Goal: Information Seeking & Learning: Learn about a topic

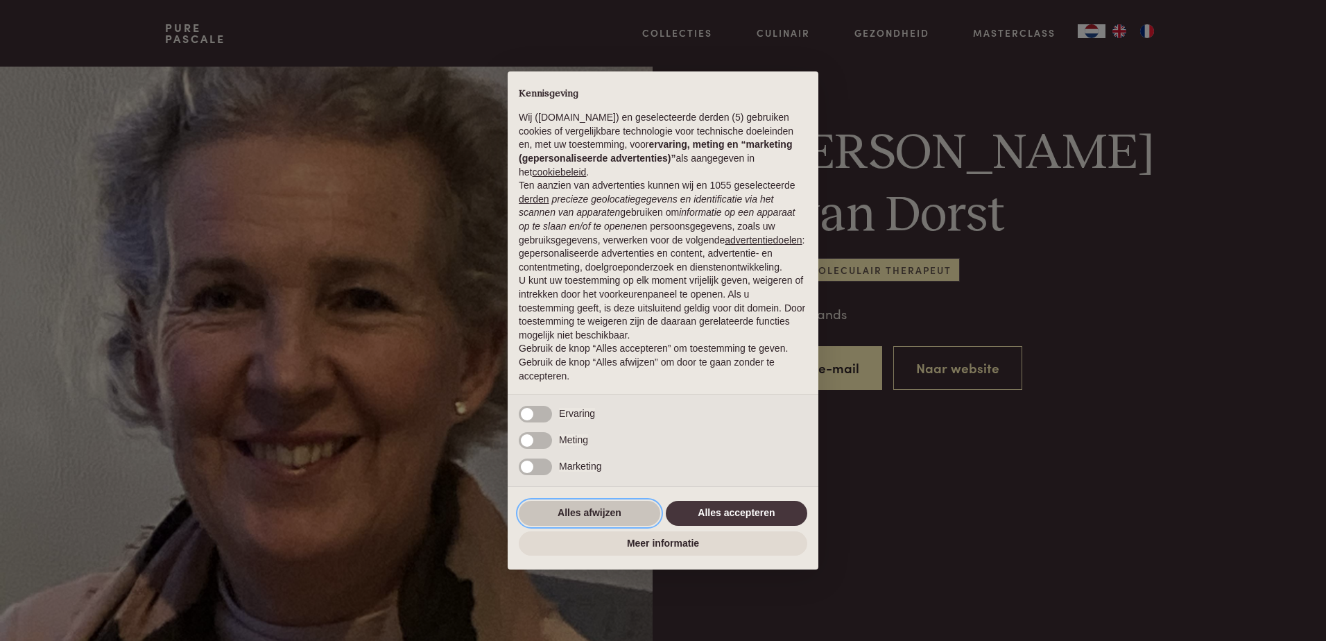
click at [630, 512] on button "Alles afwijzen" at bounding box center [589, 513] width 141 height 25
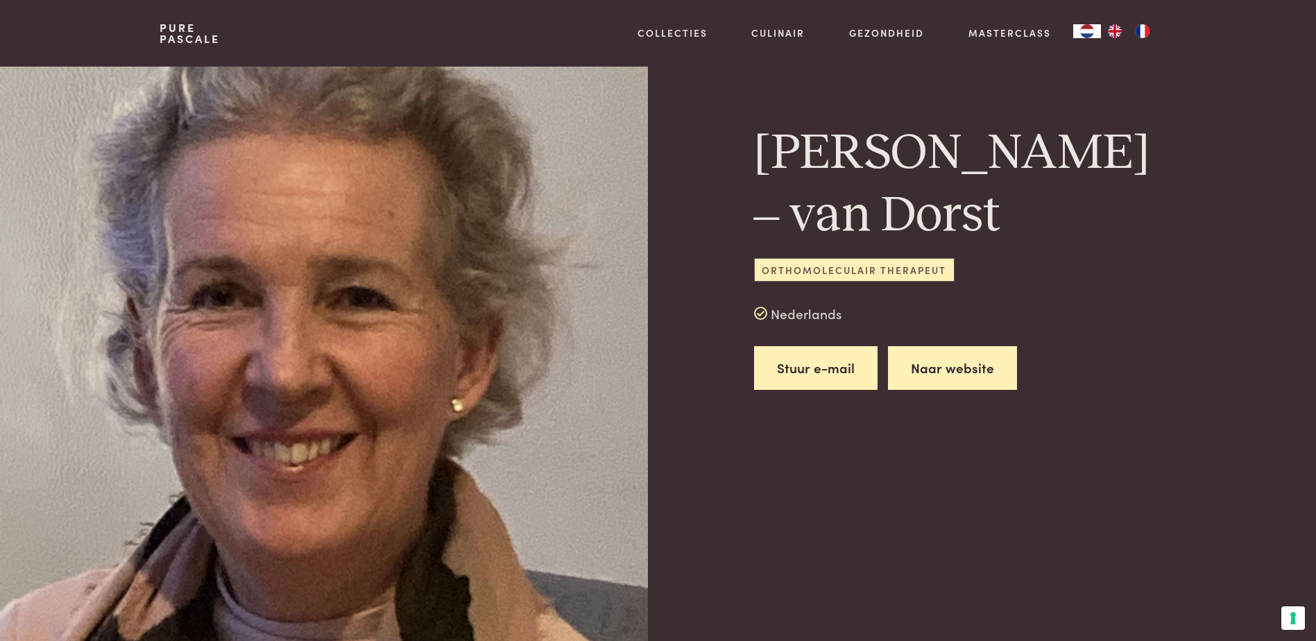
click at [948, 363] on link "Naar website" at bounding box center [952, 368] width 129 height 44
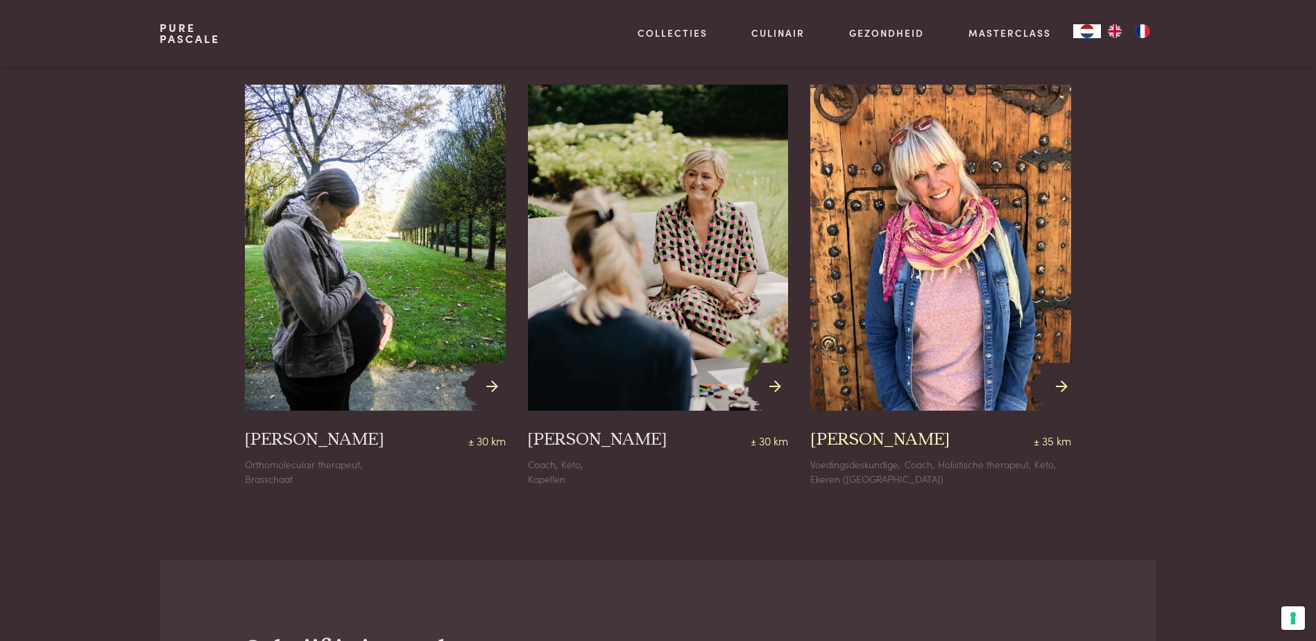
scroll to position [1179, 0]
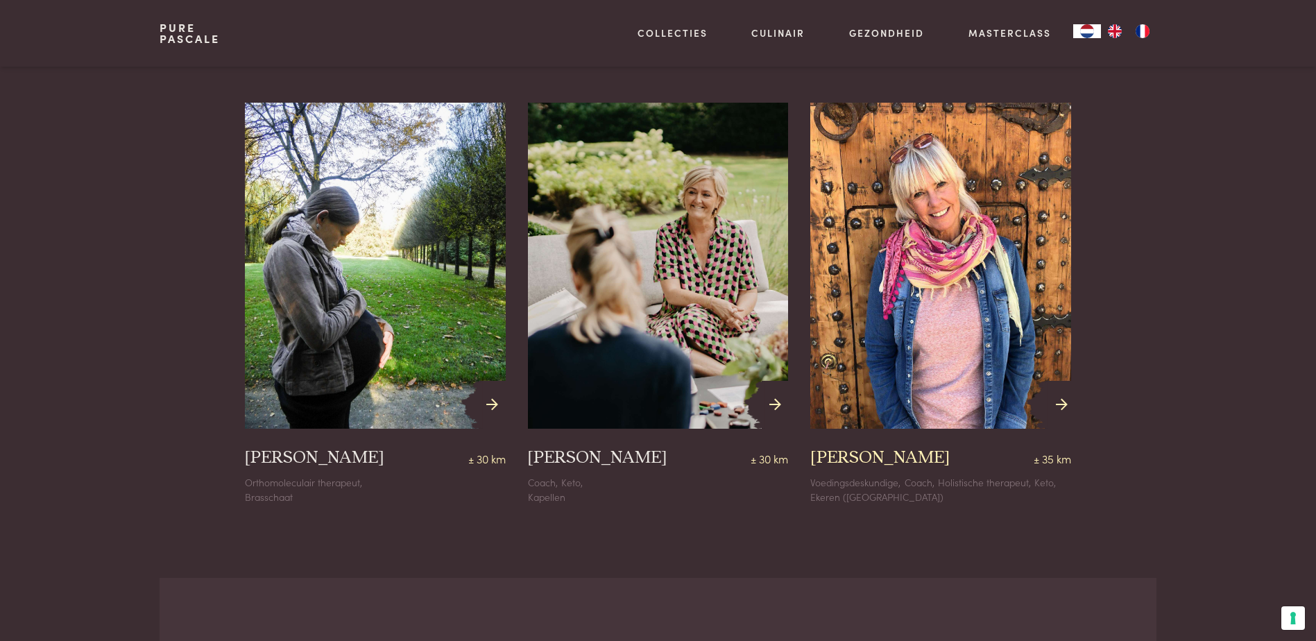
click at [1058, 395] on icon at bounding box center [1061, 405] width 12 height 20
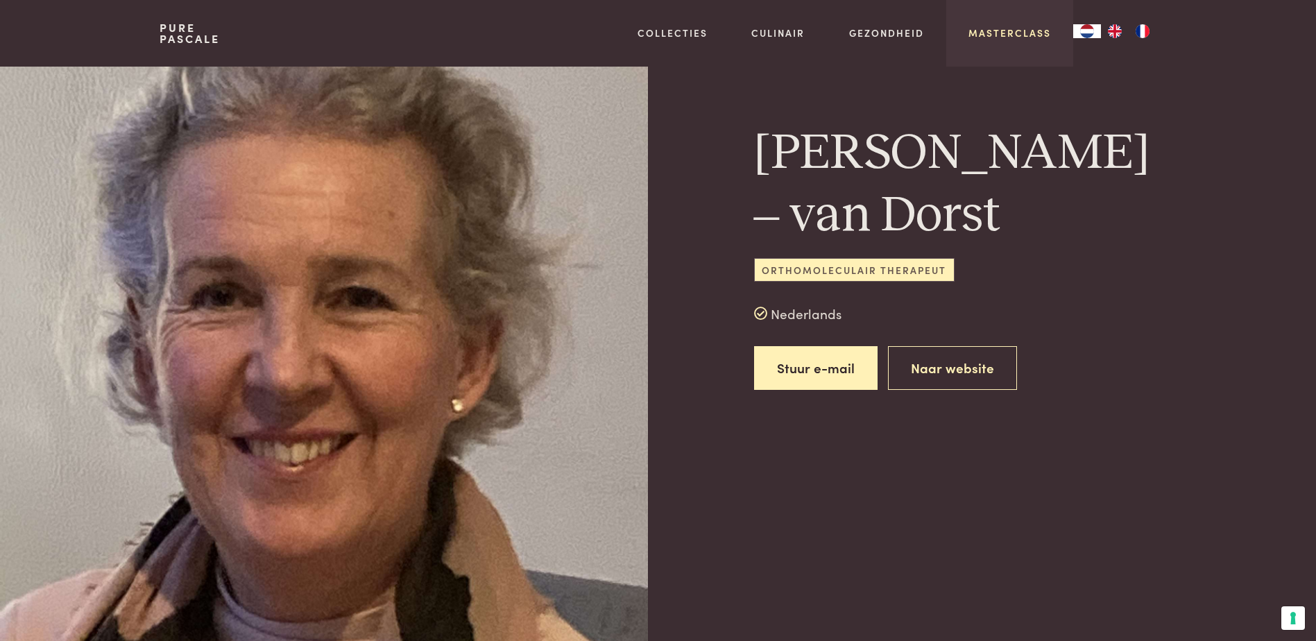
click at [1031, 34] on link "Masterclass" at bounding box center [1009, 33] width 83 height 15
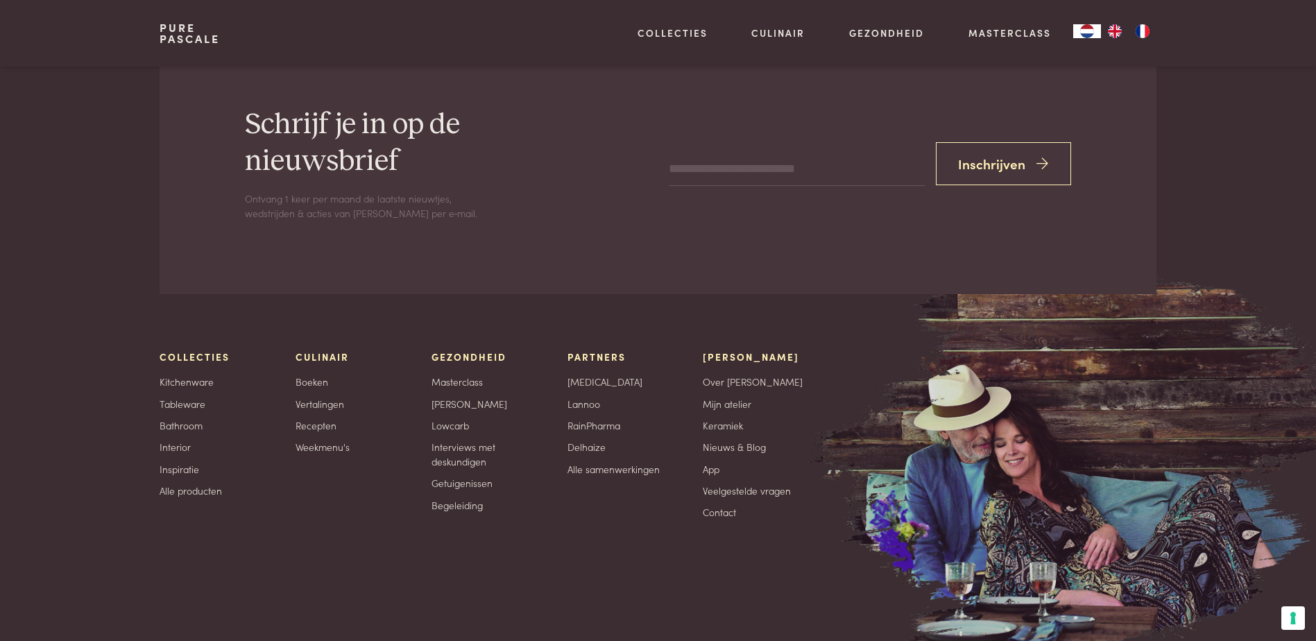
scroll to position [4805, 0]
